Goal: Find specific page/section: Find specific page/section

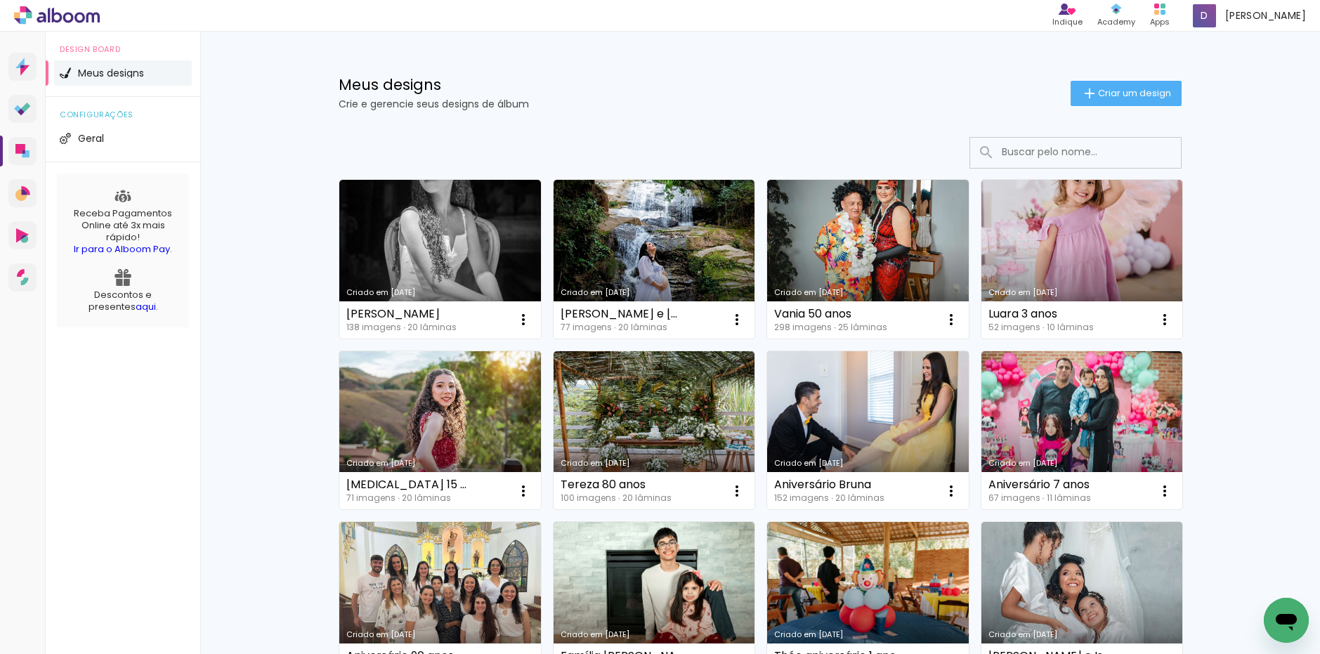
click at [1013, 147] on input at bounding box center [1095, 152] width 200 height 29
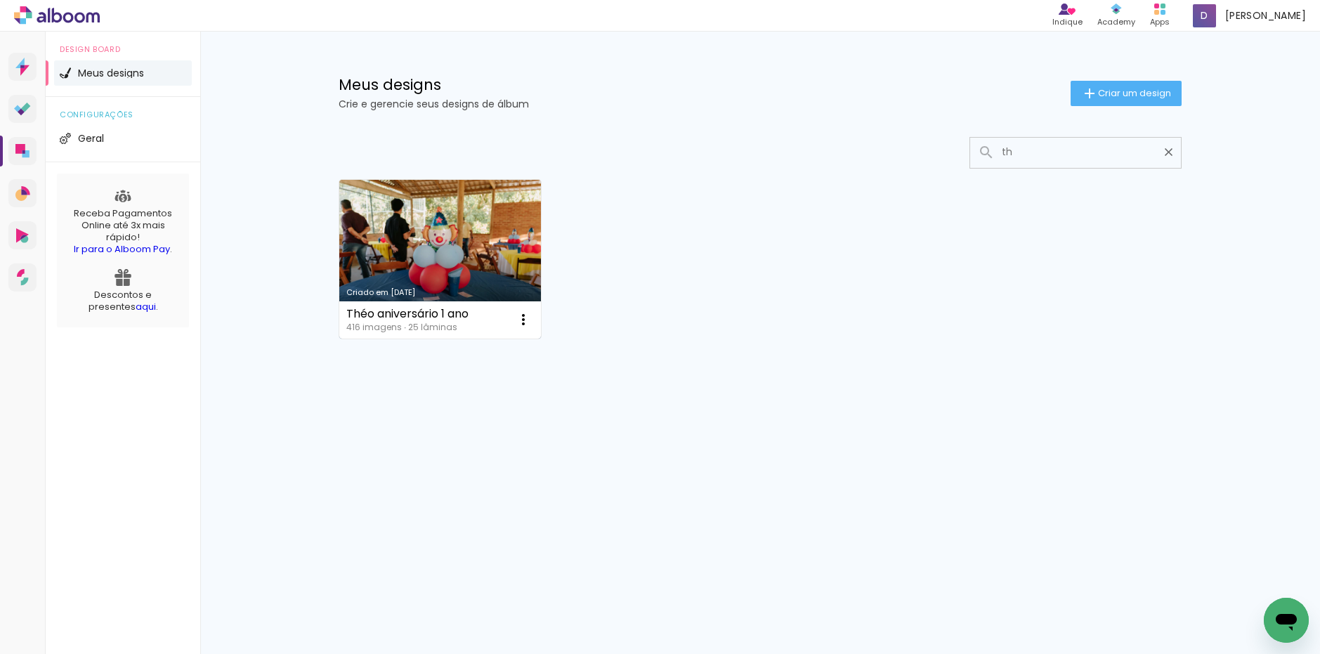
type input "th"
type paper-input "th"
click at [424, 256] on link "Criado em [DATE]" at bounding box center [440, 259] width 202 height 159
